Goal: Task Accomplishment & Management: Use online tool/utility

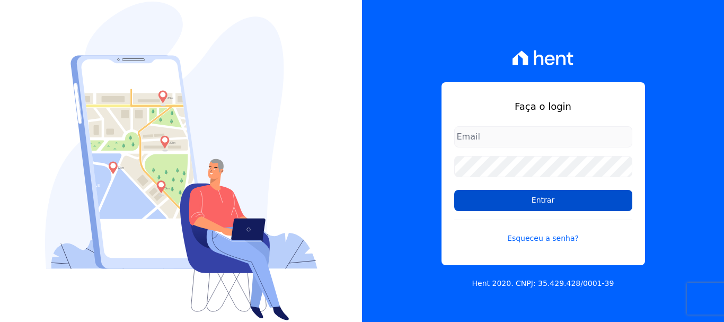
type input "[EMAIL_ADDRESS][DOMAIN_NAME]"
click at [478, 207] on input "Entrar" at bounding box center [543, 200] width 178 height 21
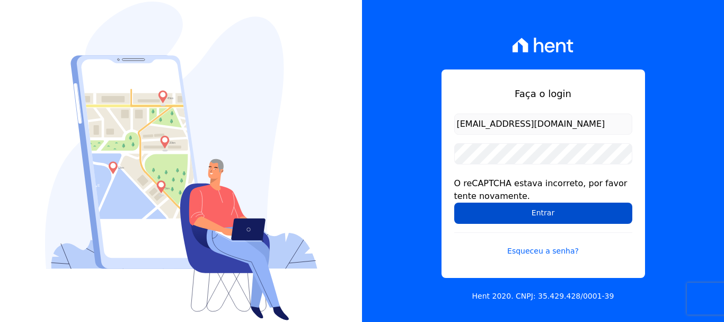
click at [474, 207] on input "Entrar" at bounding box center [543, 213] width 178 height 21
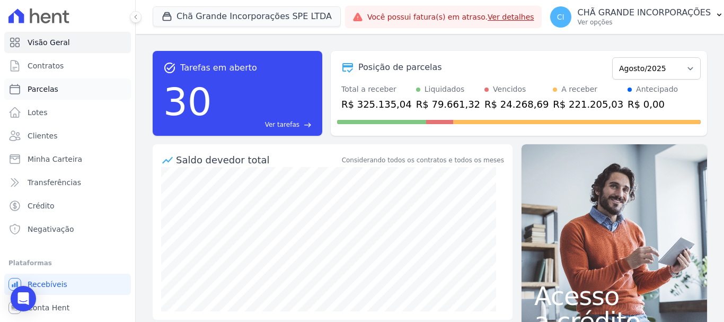
click at [51, 86] on span "Parcelas" at bounding box center [43, 89] width 31 height 11
select select
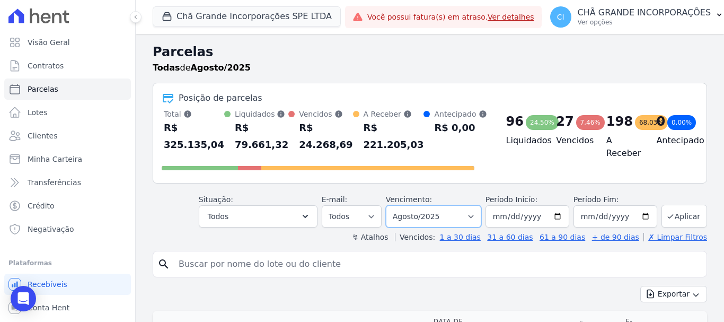
click at [406, 207] on select "Filtrar por período ──────── Todos os meses Outubro/2019 Novembro/2019 Dezembro…" at bounding box center [433, 216] width 95 height 22
select select "06/2025"
click at [393, 205] on select "Filtrar por período ──────── Todos os meses Outubro/2019 Novembro/2019 Dezembro…" at bounding box center [433, 216] width 95 height 22
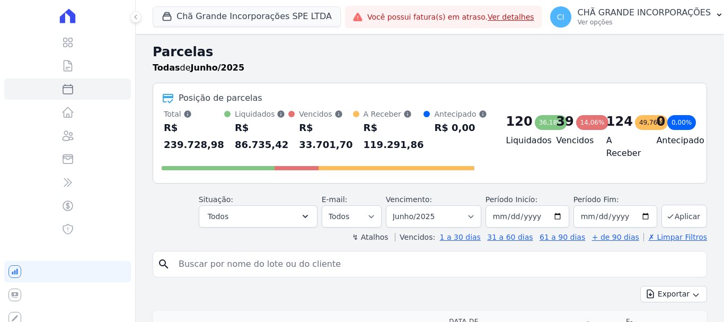
select select
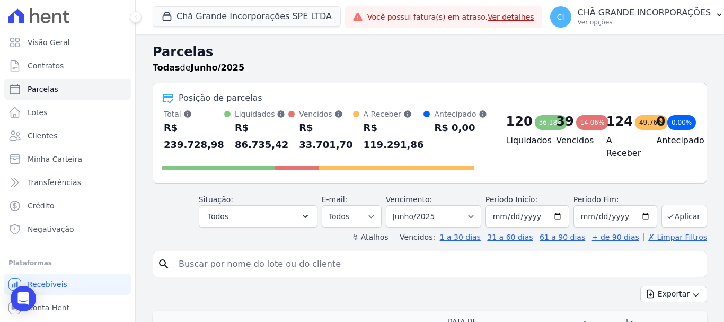
click at [298, 268] on input "search" at bounding box center [437, 263] width 530 height 21
paste input "[PERSON_NAME]"
type input "[PERSON_NAME]"
select select
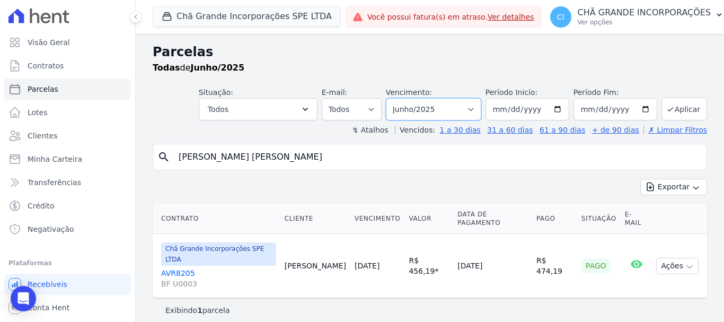
click at [436, 107] on select "Filtrar por período ──────── Todos os meses Outubro/2019 Novembro/2019 Dezembro…" at bounding box center [433, 109] width 95 height 22
select select "07/2025"
click at [401, 98] on select "Filtrar por período ──────── Todos os meses Outubro/2019 Novembro/2019 Dezembro…" at bounding box center [433, 109] width 95 height 22
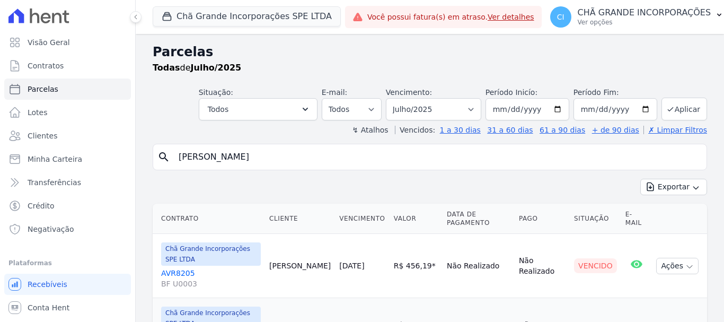
select select
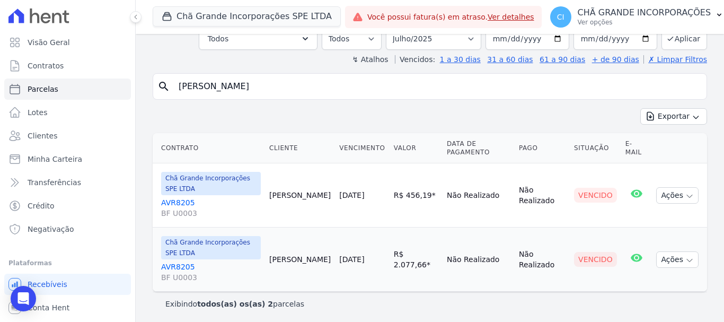
scroll to position [73, 0]
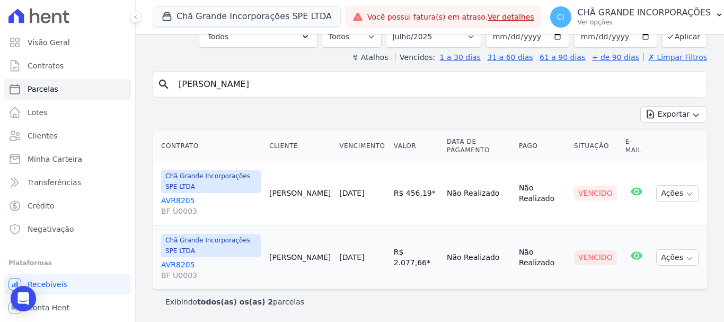
click at [171, 200] on link "AVR8205 BF U0003" at bounding box center [211, 205] width 100 height 21
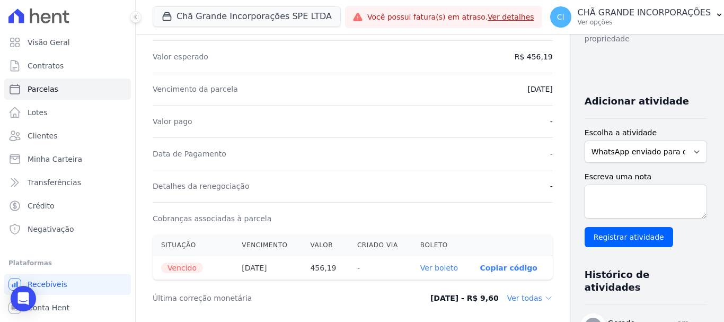
scroll to position [212, 0]
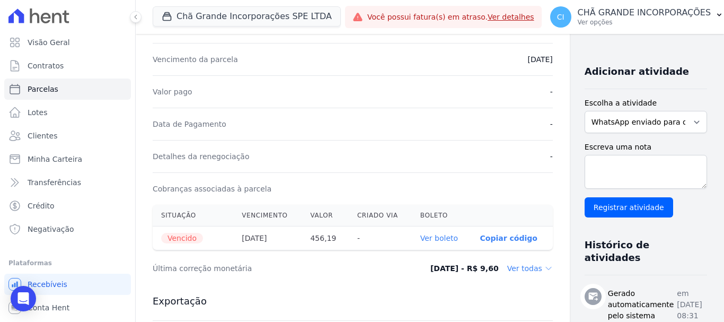
click at [420, 238] on link "Ver boleto" at bounding box center [439, 238] width 38 height 8
select select
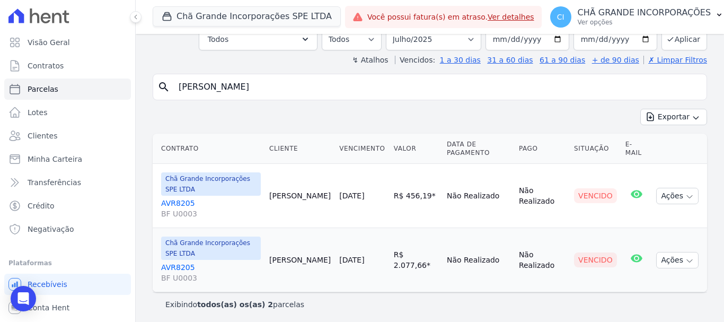
scroll to position [73, 0]
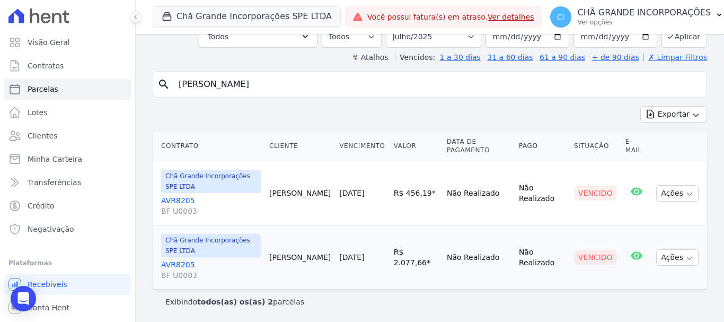
click at [180, 262] on link "AVR8205 BF U0003" at bounding box center [211, 269] width 100 height 21
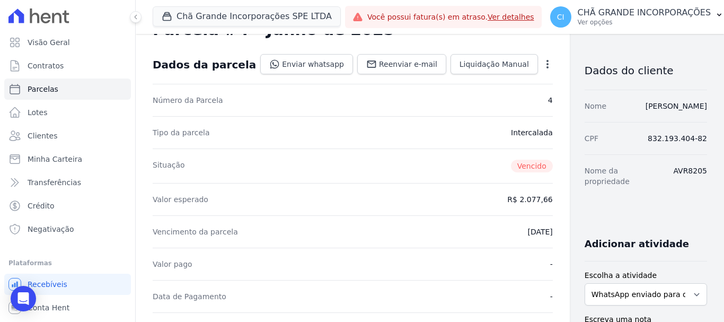
scroll to position [159, 0]
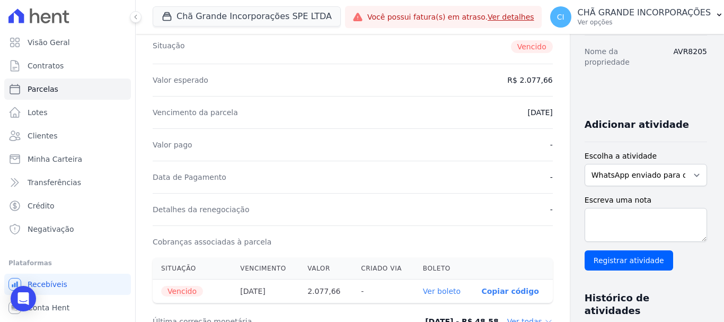
click at [423, 287] on link "Ver boleto" at bounding box center [442, 291] width 38 height 8
select select
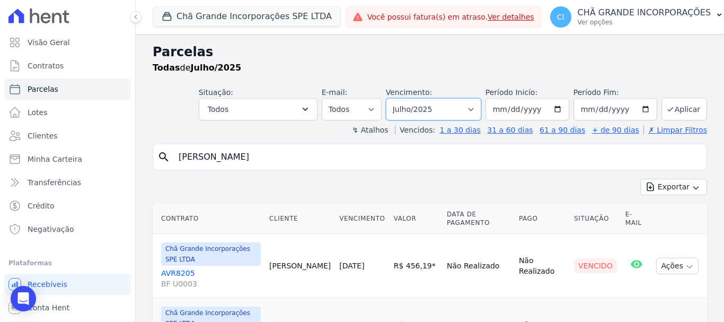
click at [460, 112] on select "Filtrar por período ──────── Todos os meses Outubro/2019 Novembro/2019 Dezembro…" at bounding box center [433, 109] width 95 height 22
select select "08/2025"
click at [393, 98] on select "Filtrar por período ──────── Todos os meses Outubro/2019 Novembro/2019 Dezembro…" at bounding box center [433, 109] width 95 height 22
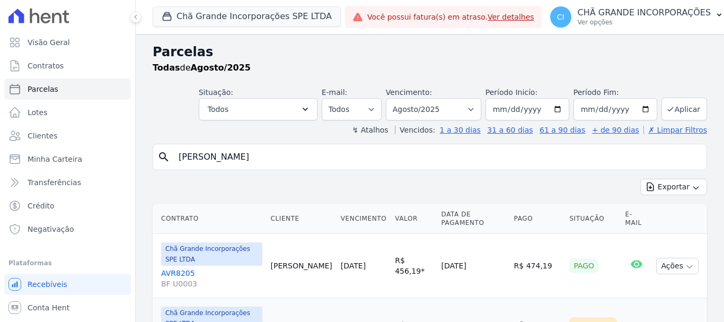
select select
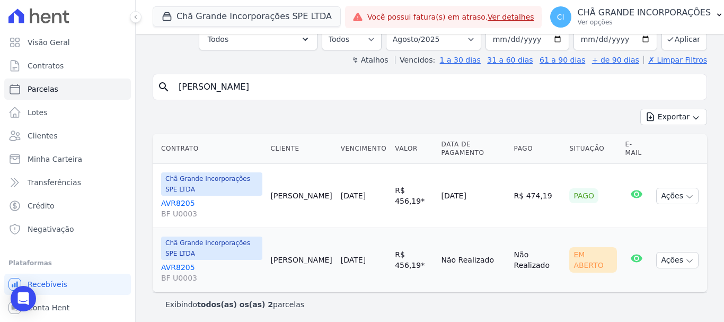
scroll to position [73, 0]
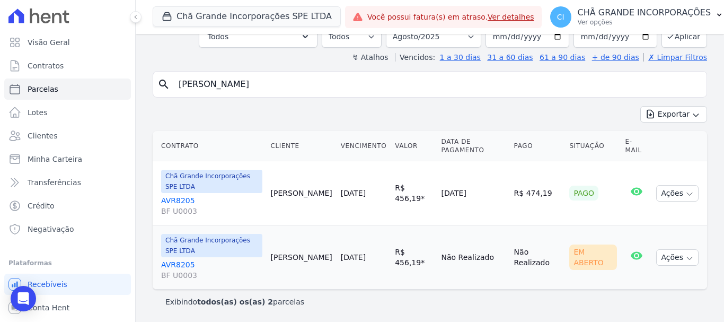
click at [182, 263] on link "AVR8205 BF U0003" at bounding box center [211, 269] width 101 height 21
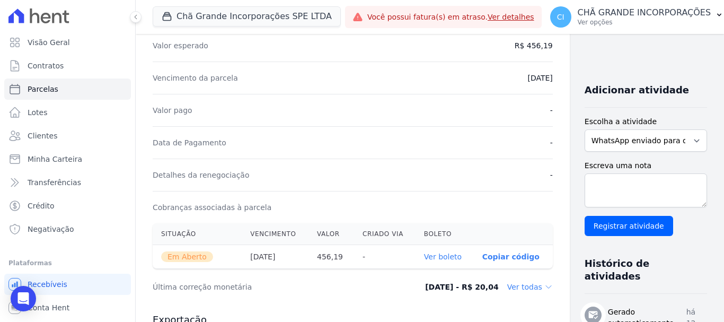
scroll to position [212, 0]
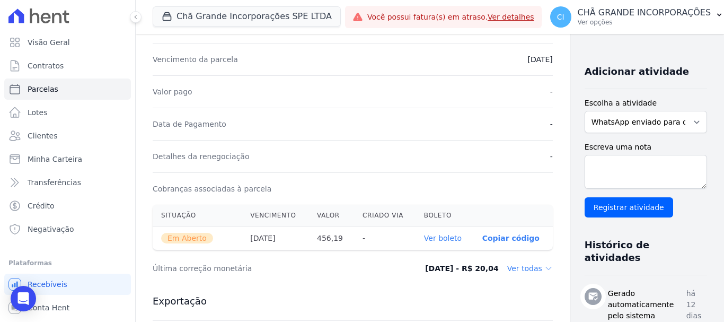
click at [424, 238] on link "Ver boleto" at bounding box center [443, 238] width 38 height 8
click at [600, 17] on p "CHÃ GRANDE INCORPORAÇÕES" at bounding box center [645, 12] width 134 height 11
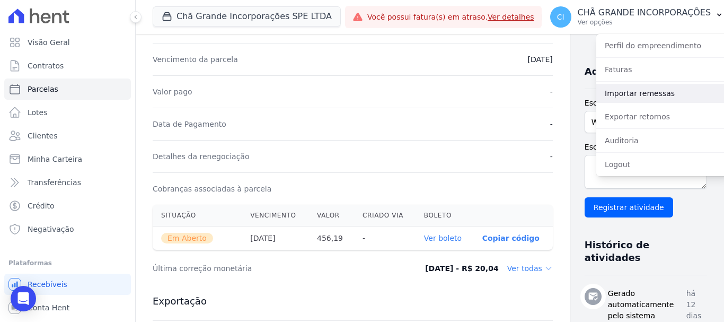
click at [626, 93] on link "Importar remessas" at bounding box center [664, 93] width 136 height 19
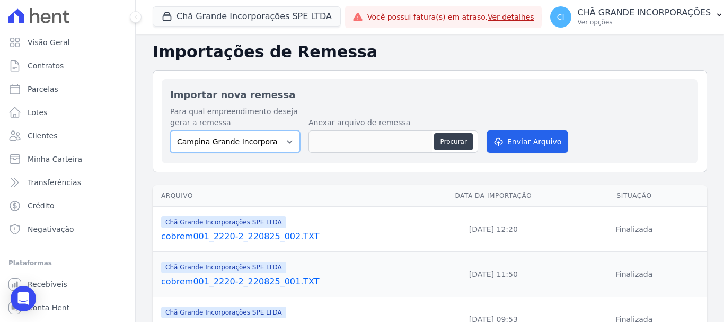
click at [275, 147] on select "Campina Grande Incorporações SPE LTDA Chã Grande Incorporações SPE LTDA Gravatá…" at bounding box center [235, 141] width 130 height 22
select select "fada966b-1e94-4a5a-a03a-a068354f70e7"
click at [170, 130] on select "Campina Grande Incorporações SPE LTDA Chã Grande Incorporações SPE LTDA Gravatá…" at bounding box center [235, 141] width 130 height 22
click at [440, 143] on button "Procurar" at bounding box center [453, 141] width 38 height 17
type input "cobrem001_2220-2_280825_001.TXT"
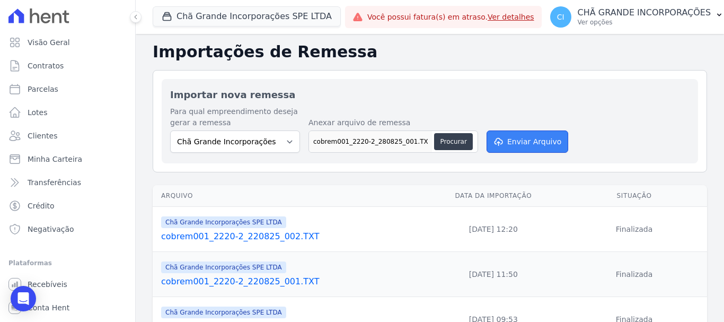
click at [516, 143] on button "Enviar Arquivo" at bounding box center [528, 141] width 82 height 22
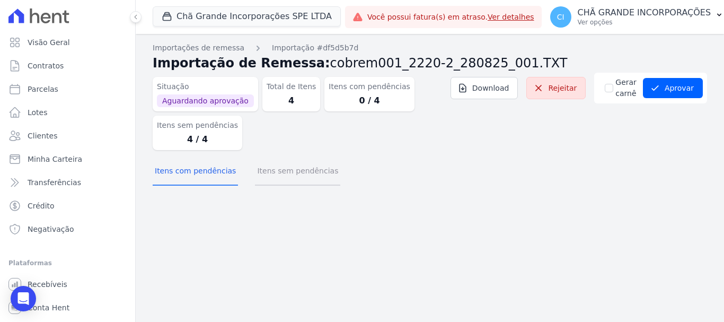
click at [292, 172] on button "Itens sem pendências" at bounding box center [297, 172] width 85 height 28
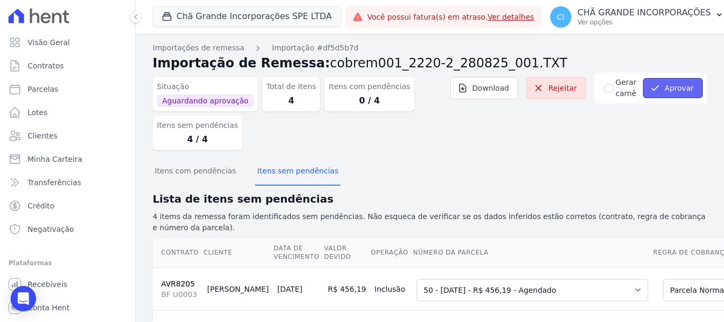
click at [671, 84] on button "Aprovar" at bounding box center [673, 88] width 60 height 20
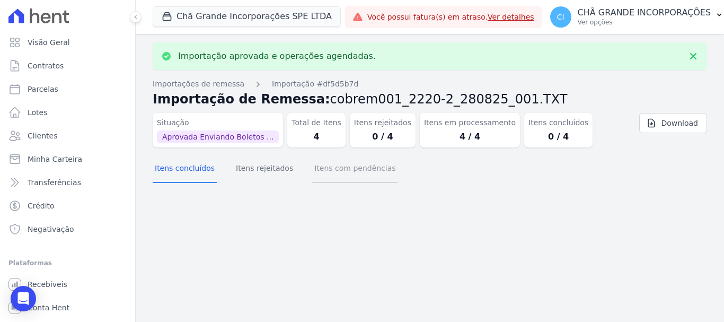
click at [344, 163] on button "Itens com pendências" at bounding box center [354, 169] width 85 height 28
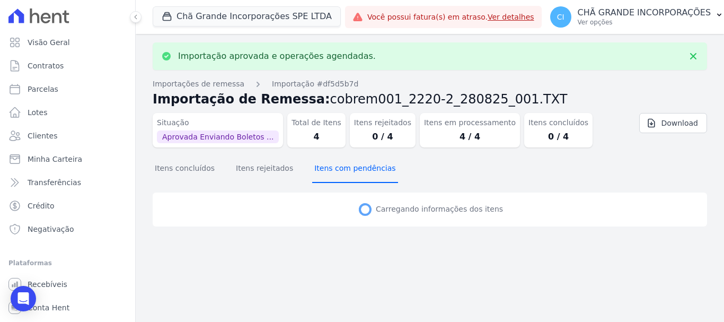
click at [341, 171] on button "Itens com pendências" at bounding box center [354, 169] width 85 height 28
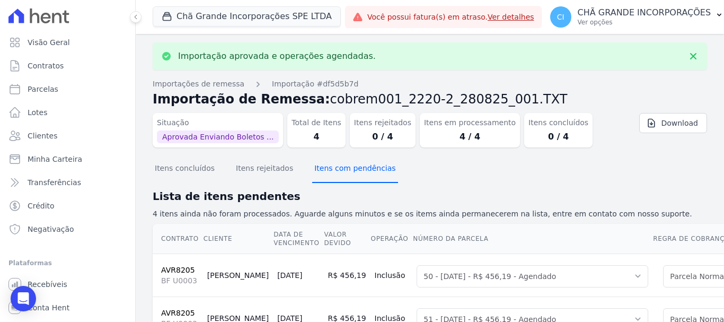
click at [341, 171] on button "Itens com pendências" at bounding box center [354, 169] width 85 height 28
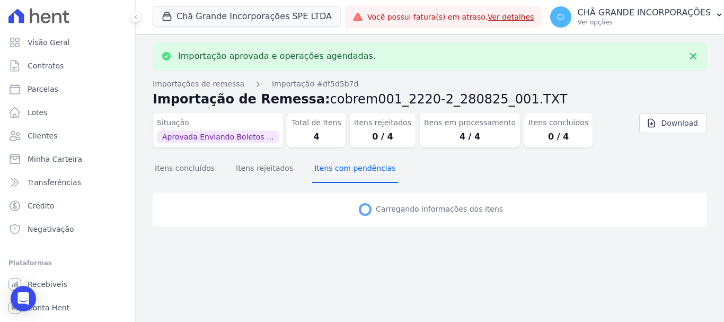
click at [341, 171] on button "Itens com pendências" at bounding box center [354, 169] width 85 height 28
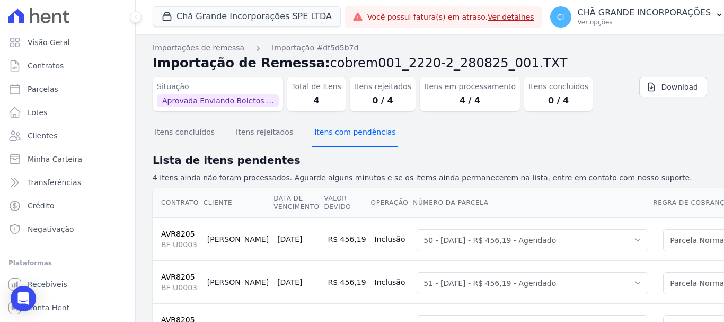
click at [357, 144] on button "Itens com pendências" at bounding box center [354, 133] width 85 height 28
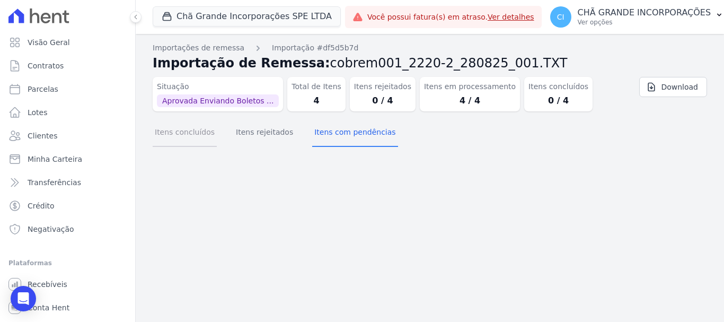
click at [189, 136] on button "Itens concluídos" at bounding box center [185, 133] width 64 height 28
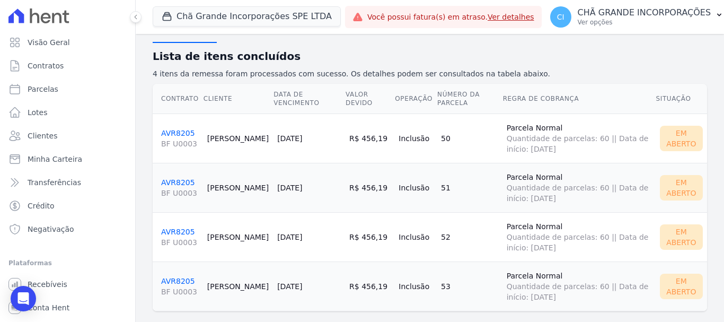
scroll to position [119, 0]
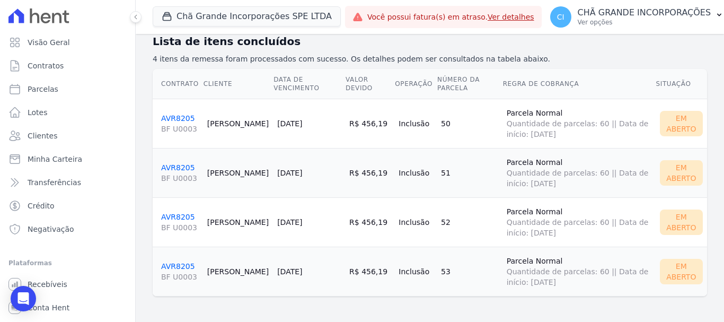
click at [182, 120] on link "AVR8205 BF U0003" at bounding box center [180, 124] width 38 height 20
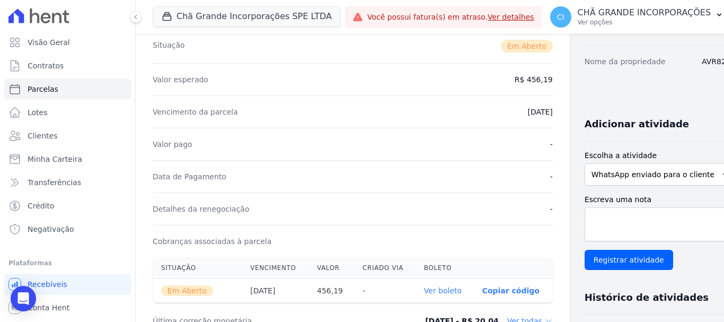
scroll to position [159, 0]
click at [424, 288] on link "Ver boleto" at bounding box center [443, 291] width 38 height 8
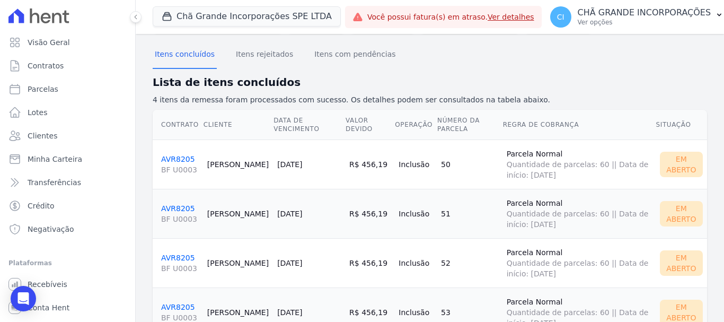
scroll to position [119, 0]
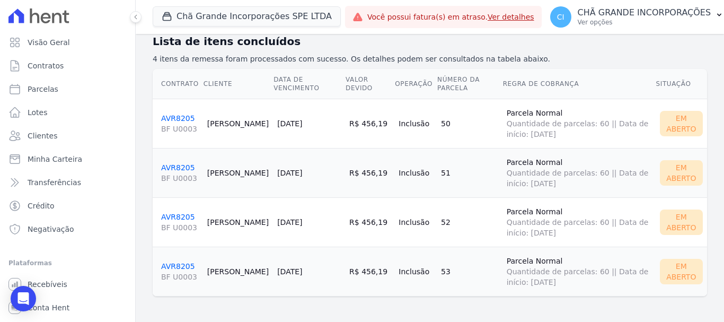
click at [171, 165] on link "AVR8205 BF U0003" at bounding box center [180, 173] width 38 height 20
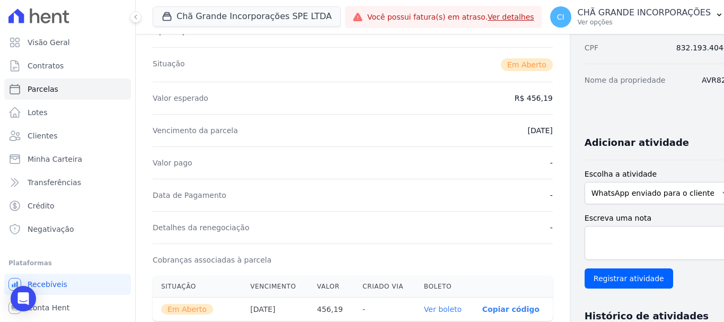
scroll to position [159, 0]
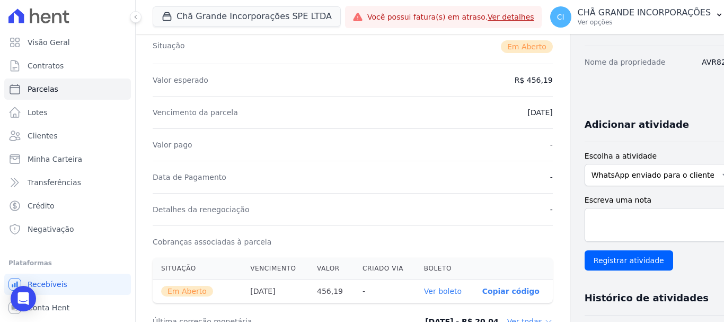
click at [424, 288] on link "Ver boleto" at bounding box center [443, 291] width 38 height 8
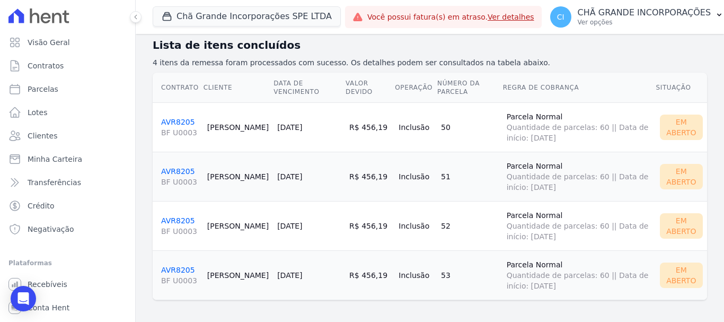
scroll to position [119, 0]
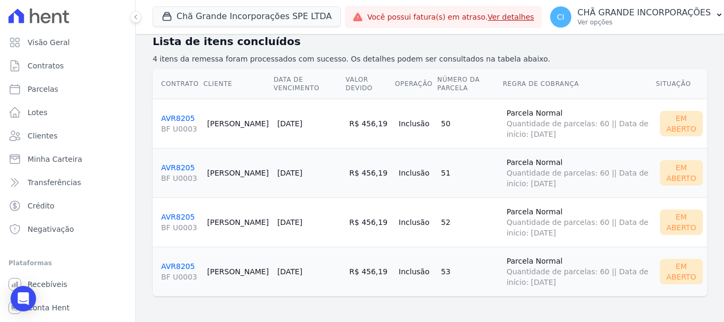
click at [179, 213] on link "AVR8205 BF U0003" at bounding box center [180, 223] width 38 height 20
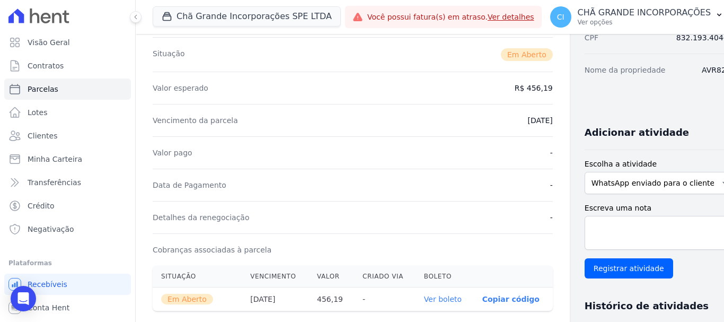
scroll to position [159, 0]
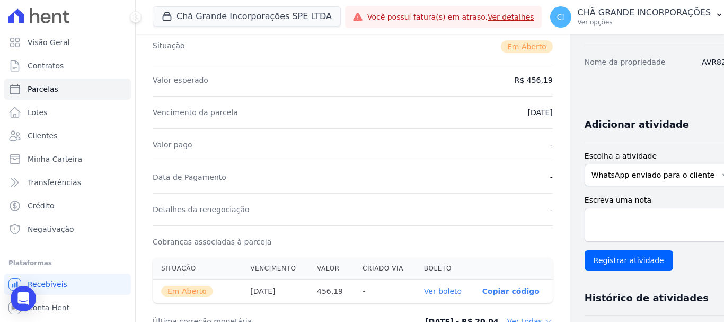
click at [430, 291] on link "Ver boleto" at bounding box center [443, 291] width 38 height 8
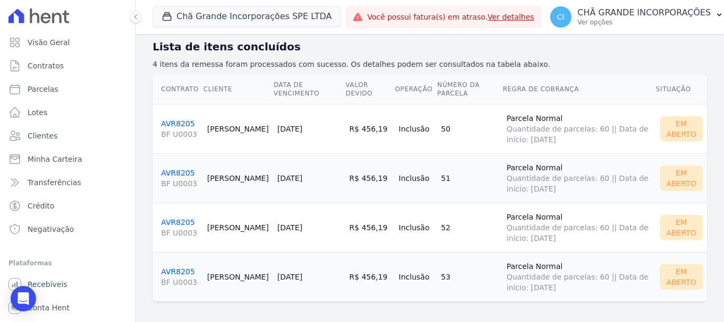
scroll to position [119, 0]
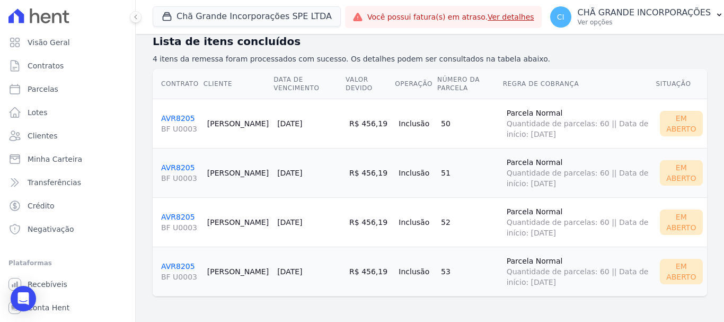
click at [169, 263] on link "AVR8205 BF U0003" at bounding box center [180, 272] width 38 height 20
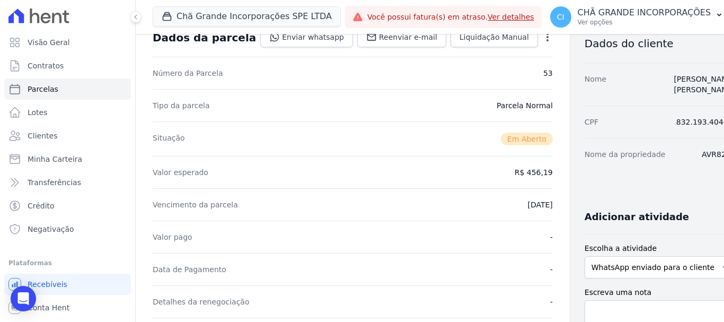
scroll to position [159, 0]
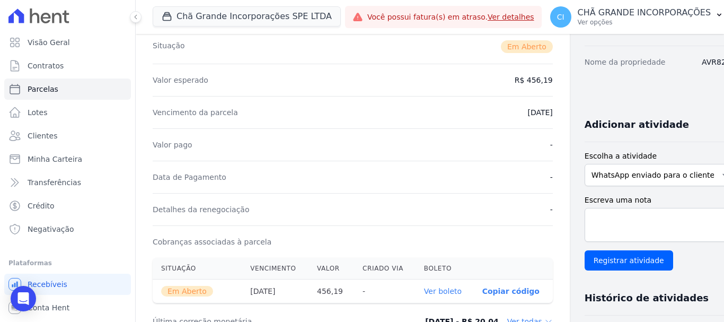
click at [424, 289] on link "Ver boleto" at bounding box center [443, 291] width 38 height 8
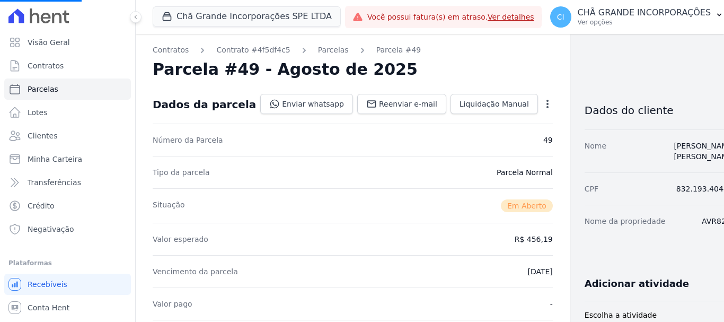
select select
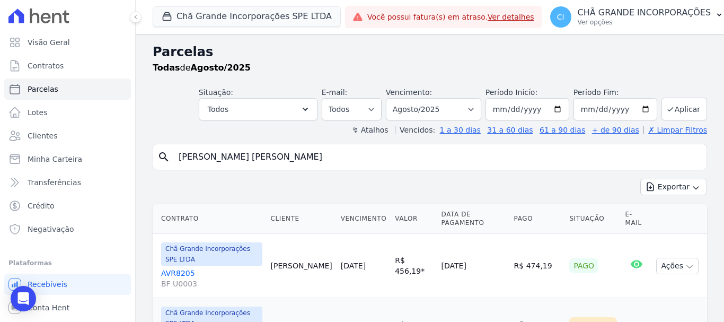
click at [323, 163] on input "Claudio Mario Leite Da Silva" at bounding box center [437, 156] width 530 height 21
click at [418, 108] on select "Filtrar por período ──────── Todos os meses Outubro/2019 Novembro/2019 Dezembro…" at bounding box center [433, 109] width 95 height 22
select select "04/2025"
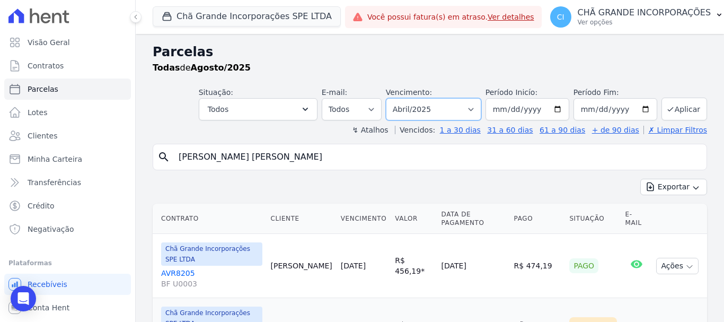
click at [393, 98] on select "Filtrar por período ──────── Todos os meses Outubro/2019 Novembro/2019 Dezembro…" at bounding box center [433, 109] width 95 height 22
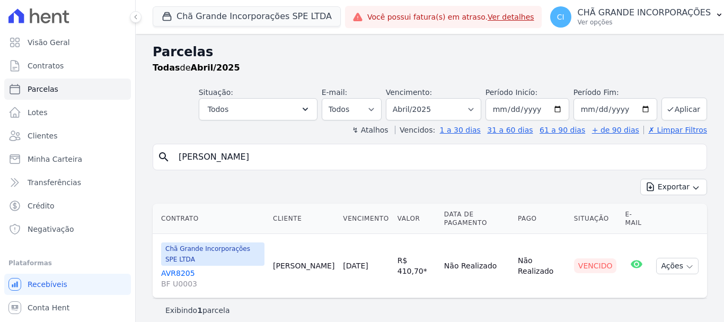
select select
drag, startPoint x: 269, startPoint y: 156, endPoint x: 153, endPoint y: 181, distance: 118.6
click at [153, 181] on div "search Claudio Mario Leite Da Silva Exportar Exportar PDF Exportar CSV Contrato…" at bounding box center [430, 233] width 555 height 178
type input "nadja do santos"
select select
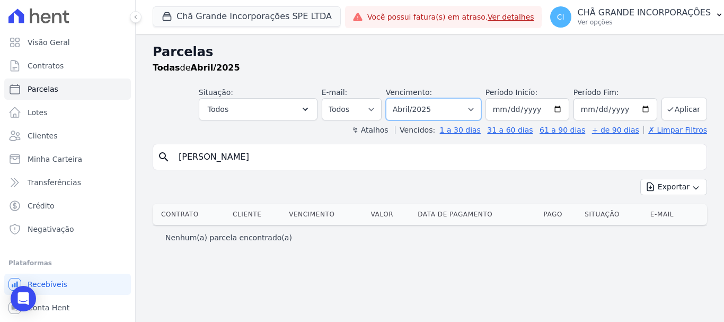
click at [437, 110] on select "Filtrar por período ──────── Todos os meses Outubro/2019 Novembro/2019 Dezembro…" at bounding box center [433, 109] width 95 height 22
select select "03/2025"
click at [401, 98] on select "Filtrar por período ──────── Todos os meses Outubro/2019 Novembro/2019 Dezembro…" at bounding box center [433, 109] width 95 height 22
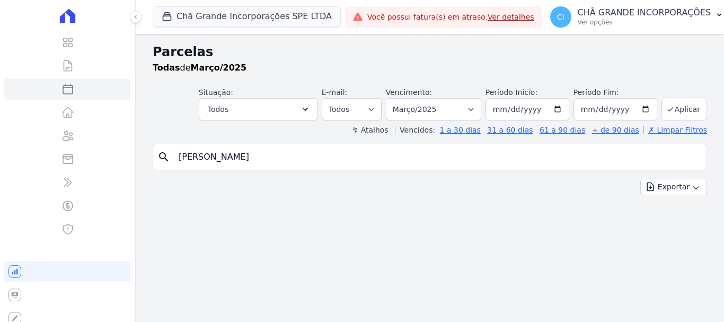
select select
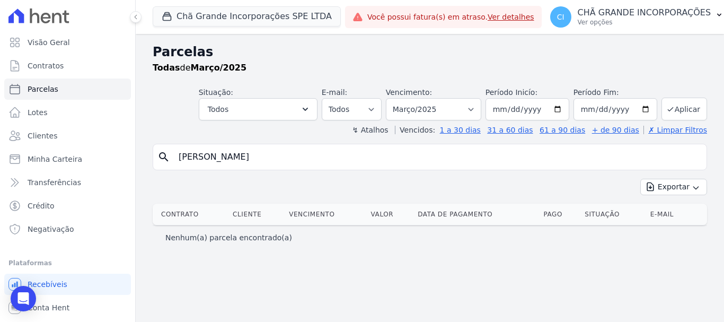
click at [266, 153] on input "[PERSON_NAME]" at bounding box center [437, 156] width 530 height 21
type input "[PERSON_NAME]"
select select
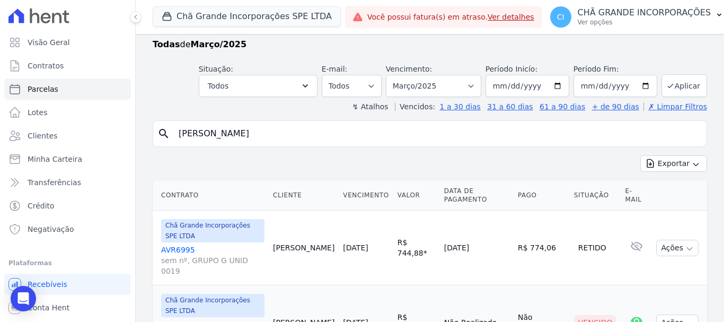
scroll to position [43, 0]
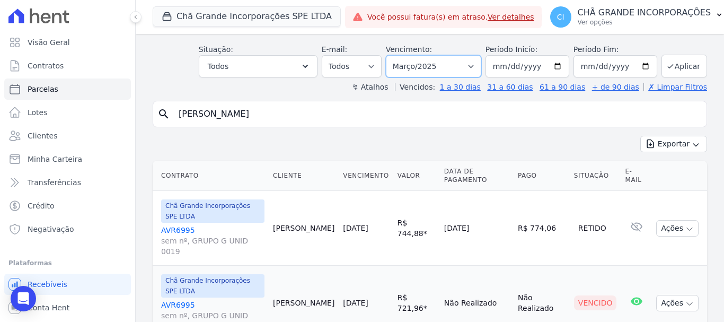
click at [418, 63] on select "Filtrar por período ──────── Todos os meses Outubro/2019 Novembro/2019 Dezembro…" at bounding box center [433, 66] width 95 height 22
select select "04/2025"
click at [393, 55] on select "Filtrar por período ──────── Todos os meses Outubro/2019 Novembro/2019 Dezembro…" at bounding box center [433, 66] width 95 height 22
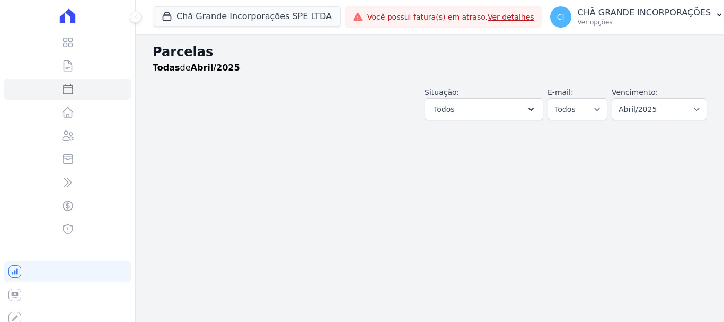
select select
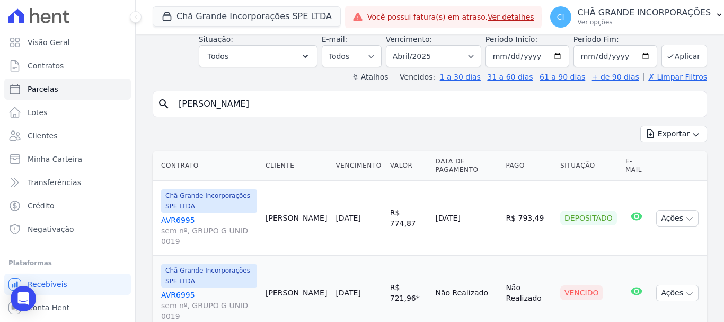
scroll to position [73, 0]
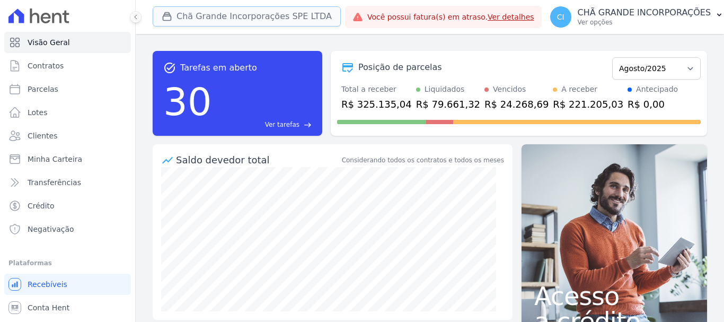
click at [194, 16] on button "Chã Grande Incorporações SPE LTDA" at bounding box center [247, 16] width 188 height 20
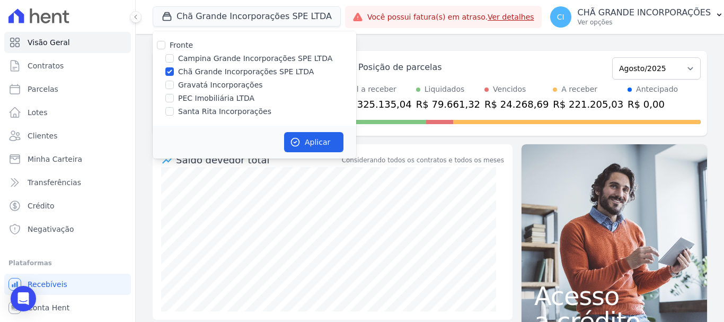
click at [174, 115] on div "Santa Rita Incorporações" at bounding box center [255, 111] width 204 height 11
click at [170, 110] on input "Santa Rita Incorporações" at bounding box center [169, 111] width 8 height 8
checkbox input "true"
click at [171, 70] on input "Chã Grande Incorporações SPE LTDA" at bounding box center [169, 71] width 8 height 8
checkbox input "false"
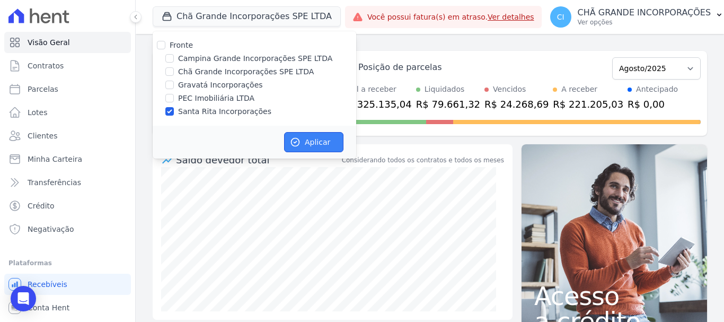
click at [296, 146] on icon "button" at bounding box center [296, 142] width 8 height 8
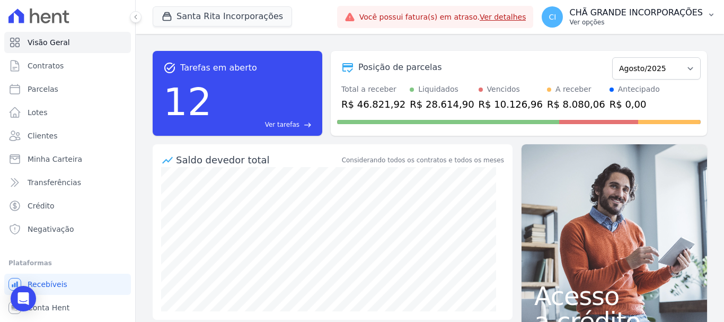
click at [658, 13] on p "CHÃ GRANDE INCORPORAÇÕES" at bounding box center [636, 12] width 134 height 11
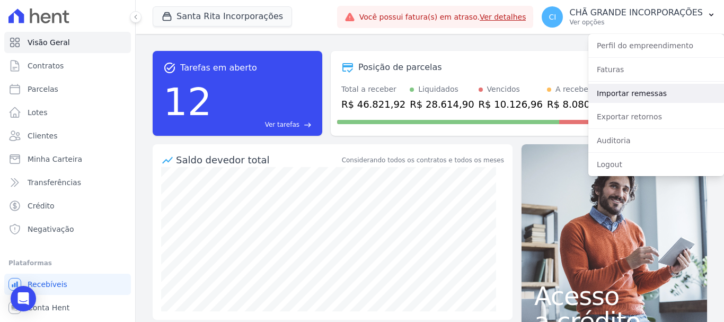
click at [629, 93] on link "Importar remessas" at bounding box center [656, 93] width 136 height 19
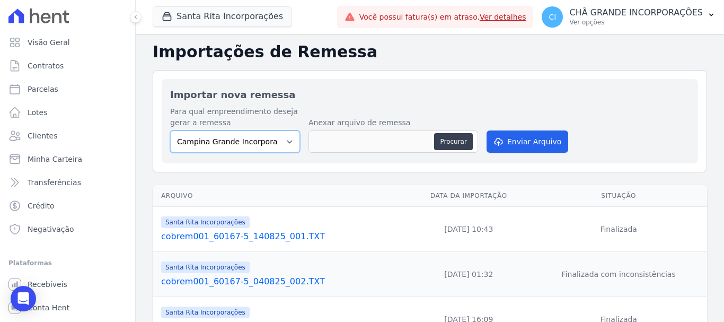
click at [234, 150] on select "Campina Grande Incorporações SPE LTDA Chã Grande Incorporações SPE LTDA Gravatá…" at bounding box center [235, 141] width 130 height 22
select select "ed892322-11d2-4dcb-9c39-39af078b50ed"
click at [170, 130] on select "Campina Grande Incorporações SPE LTDA Chã Grande Incorporações SPE LTDA Gravatá…" at bounding box center [235, 141] width 130 height 22
click at [468, 134] on button "Procurar" at bounding box center [453, 141] width 38 height 17
type input "cobrem001_60167-5_280825_001.TXT"
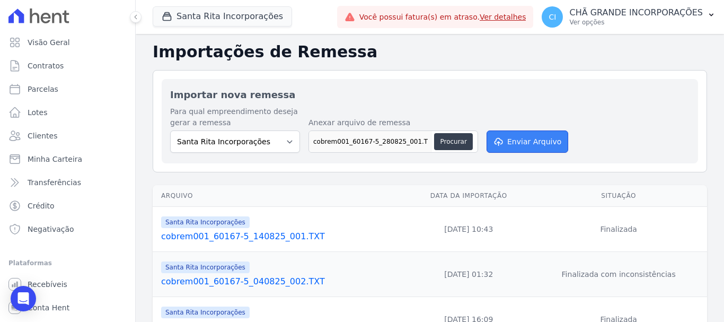
click at [548, 145] on button "Enviar Arquivo" at bounding box center [528, 141] width 82 height 22
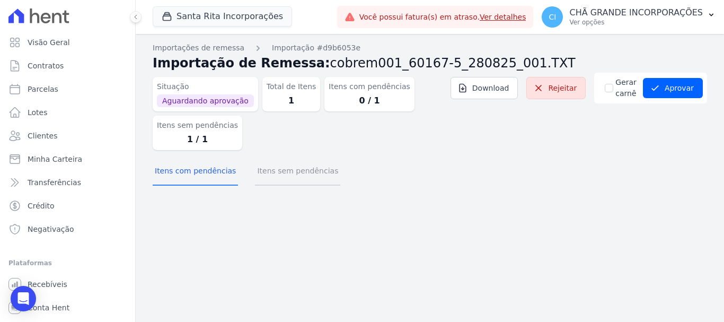
click at [285, 184] on button "Itens sem pendências" at bounding box center [297, 172] width 85 height 28
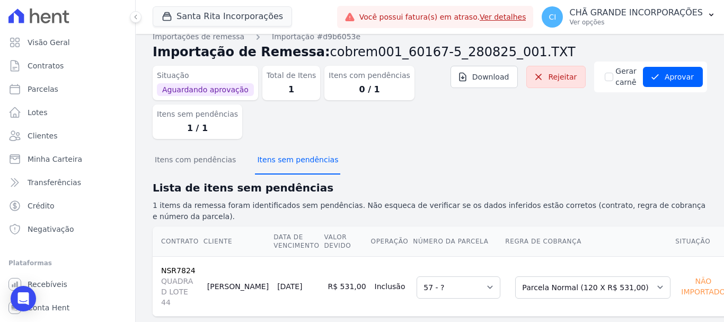
scroll to position [21, 0]
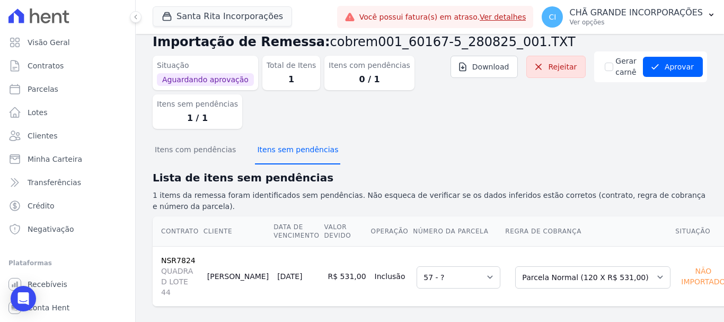
click at [293, 153] on button "Itens sem pendências" at bounding box center [297, 151] width 85 height 28
click at [662, 66] on button "Aprovar" at bounding box center [673, 67] width 60 height 20
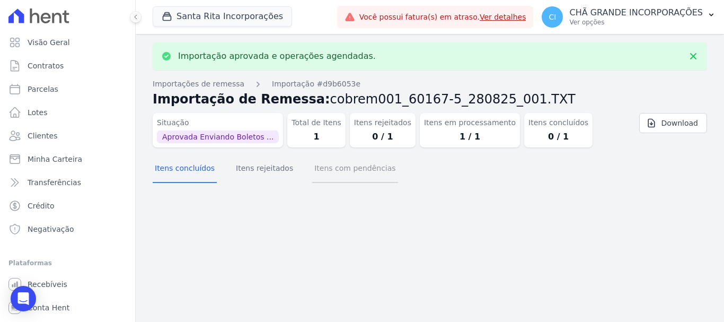
click at [335, 175] on button "Itens com pendências" at bounding box center [354, 169] width 85 height 28
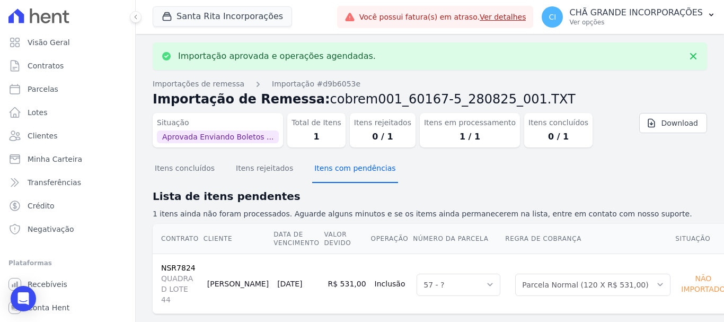
click at [339, 174] on button "Itens com pendências" at bounding box center [354, 169] width 85 height 28
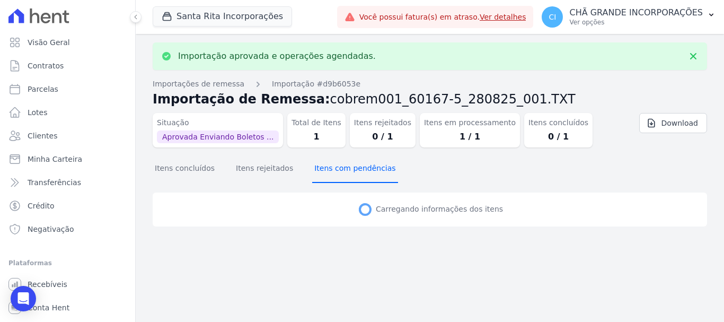
click at [339, 174] on button "Itens com pendências" at bounding box center [354, 169] width 85 height 28
click at [340, 173] on button "Itens com pendências" at bounding box center [354, 169] width 85 height 28
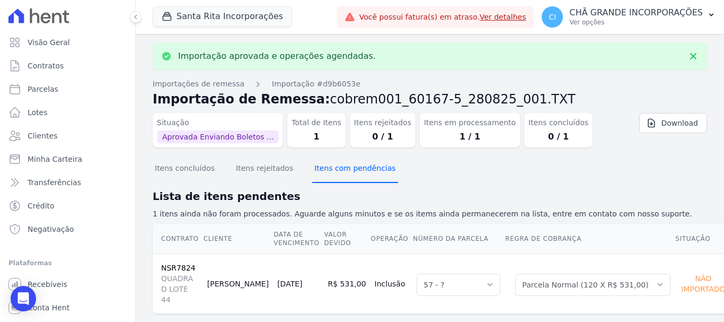
click at [340, 173] on button "Itens com pendências" at bounding box center [354, 169] width 85 height 28
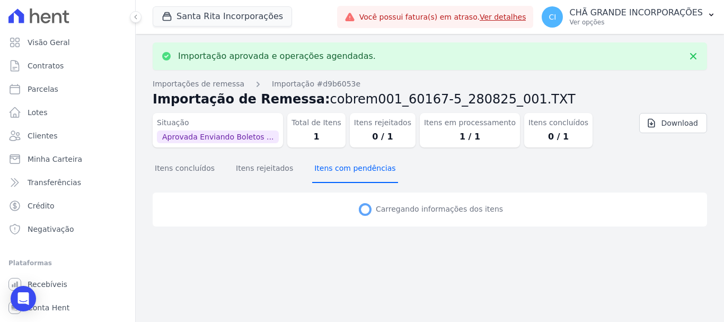
click at [340, 173] on button "Itens com pendências" at bounding box center [354, 169] width 85 height 28
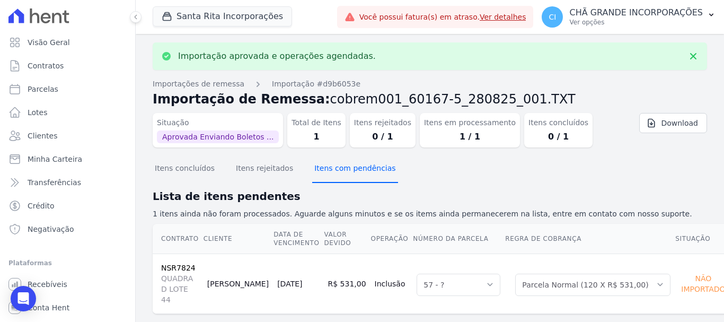
click at [340, 173] on button "Itens com pendências" at bounding box center [354, 169] width 85 height 28
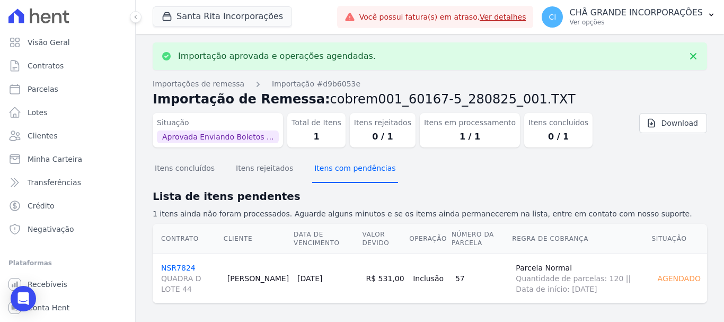
click at [340, 173] on button "Itens com pendências" at bounding box center [354, 169] width 85 height 28
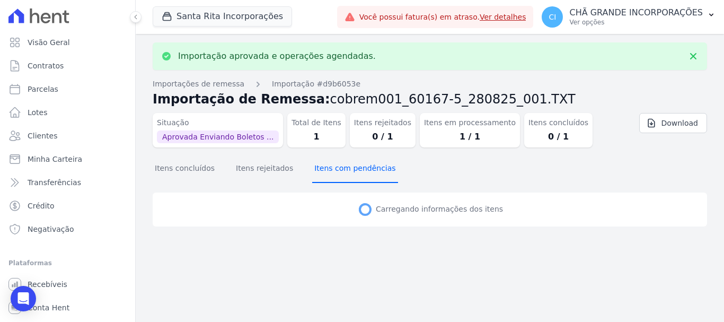
click at [340, 173] on button "Itens com pendências" at bounding box center [354, 169] width 85 height 28
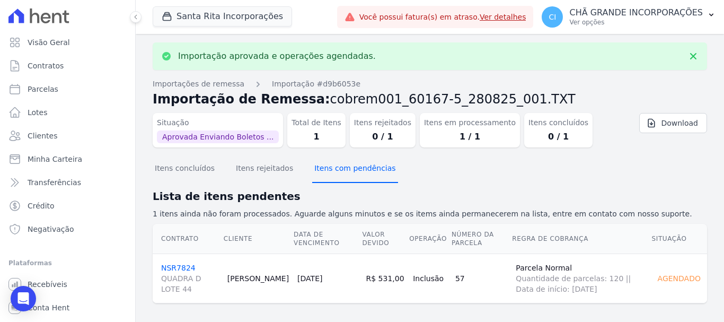
click at [340, 173] on button "Itens com pendências" at bounding box center [354, 169] width 85 height 28
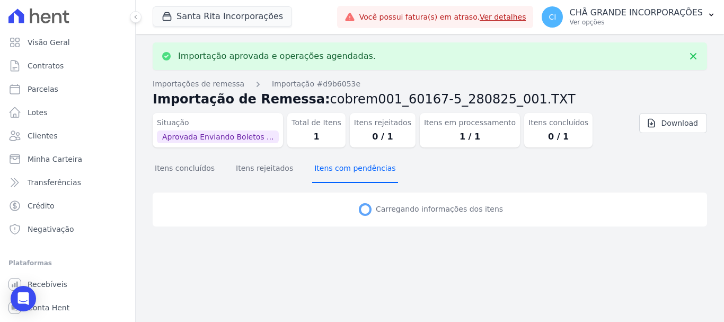
click at [340, 173] on button "Itens com pendências" at bounding box center [354, 169] width 85 height 28
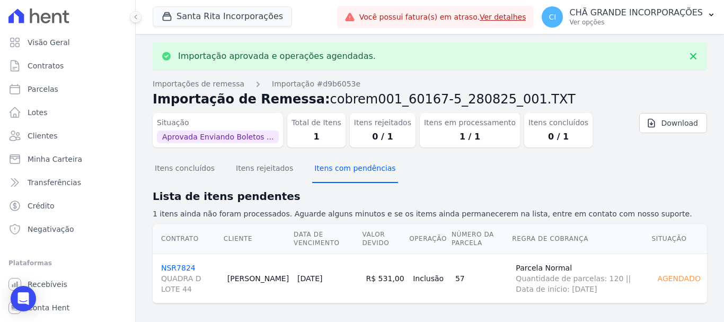
click at [341, 173] on button "Itens com pendências" at bounding box center [354, 169] width 85 height 28
click at [342, 173] on button "Itens com pendências" at bounding box center [354, 169] width 85 height 28
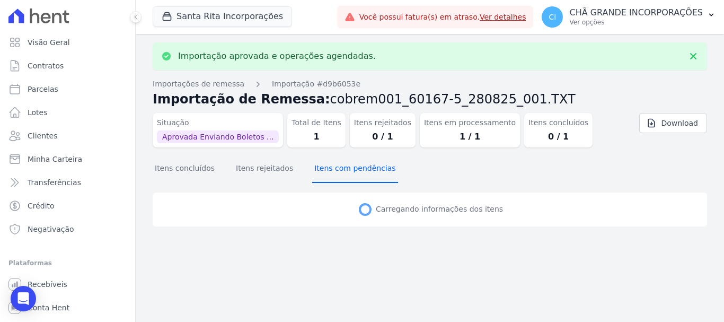
click at [342, 173] on button "Itens com pendências" at bounding box center [354, 169] width 85 height 28
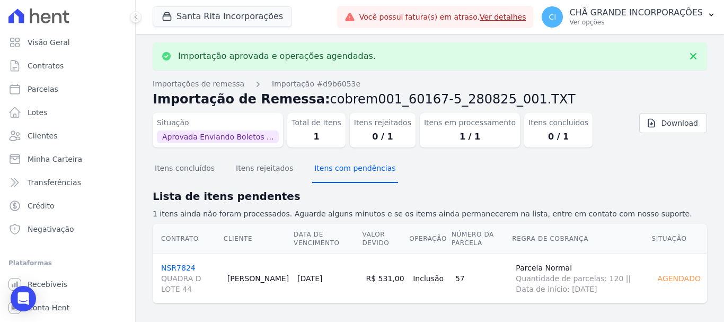
click at [342, 173] on button "Itens com pendências" at bounding box center [354, 169] width 85 height 28
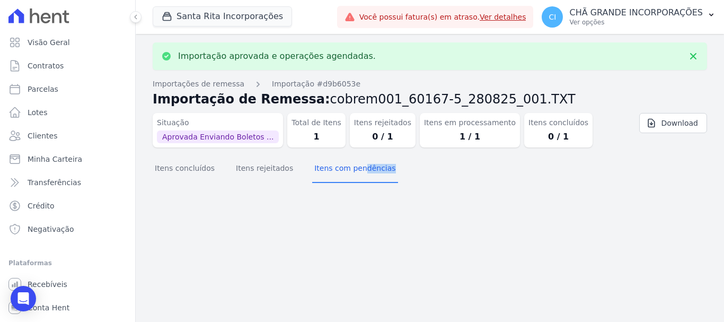
click at [342, 173] on div "Importação aprovada e operações agendadas. Importações de remessa Importação #d…" at bounding box center [430, 178] width 588 height 288
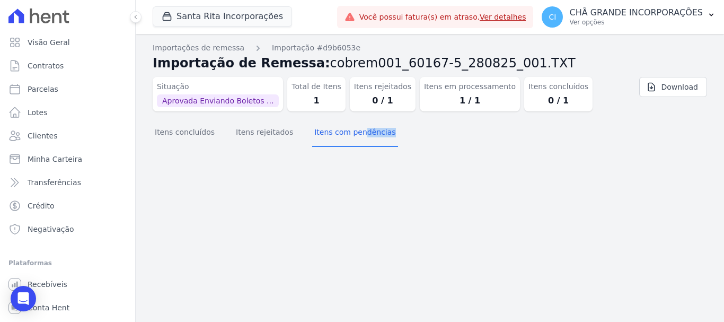
click at [342, 173] on div "Importação aprovada e operações agendadas. Importações de remessa Importação #d…" at bounding box center [430, 178] width 588 height 288
click at [194, 138] on button "Itens concluídos" at bounding box center [185, 133] width 64 height 28
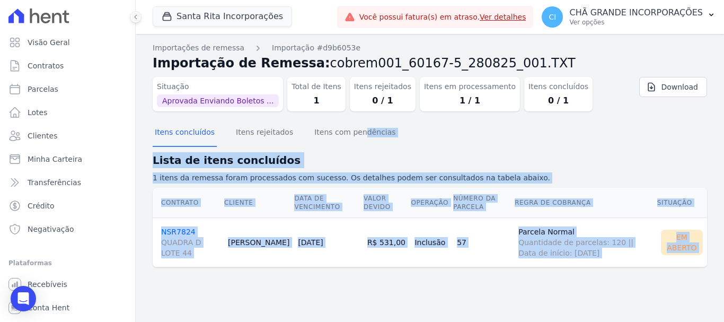
click at [187, 270] on div "Contrato Cliente Data de Vencimento Valor devido Operação Número da Parcela Reg…" at bounding box center [430, 227] width 588 height 88
click at [444, 157] on h2 "Lista de itens concluídos" at bounding box center [430, 160] width 555 height 16
click at [304, 187] on div "Contrato Cliente Data de Vencimento Valor devido Operação Número da Parcela Reg…" at bounding box center [430, 227] width 588 height 88
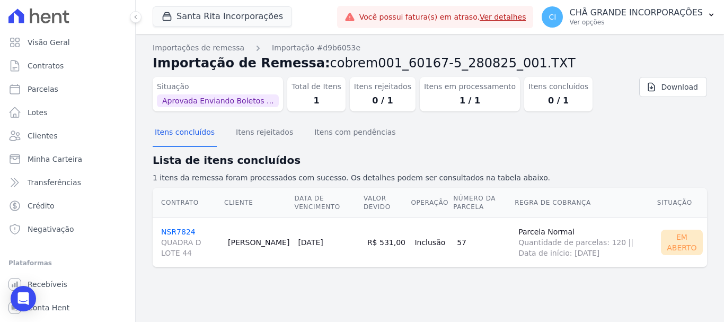
click at [177, 231] on link "NSR7824 QUADRA D LOTE 44" at bounding box center [190, 242] width 58 height 31
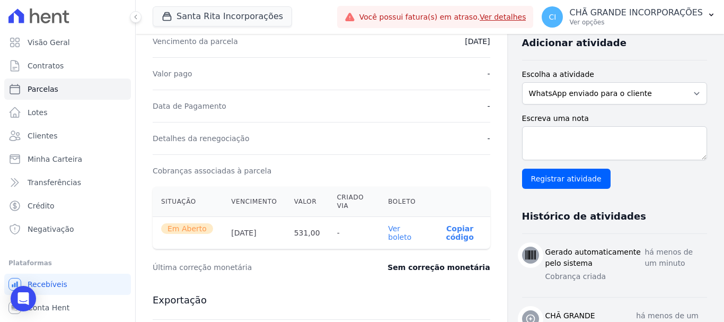
scroll to position [265, 0]
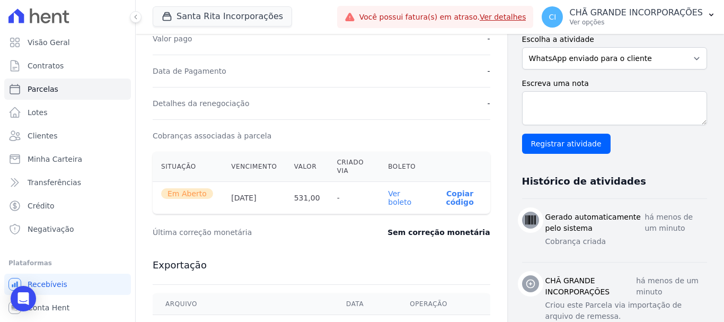
click at [396, 198] on link "Ver boleto" at bounding box center [399, 197] width 23 height 17
